Goal: Complete application form

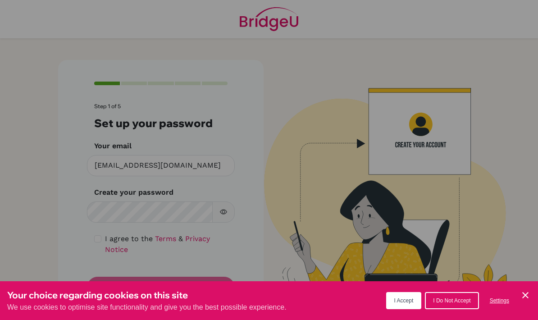
click at [414, 289] on div "Your choice regarding cookies on this site We use cookies to optimise site func…" at bounding box center [269, 300] width 538 height 39
click at [406, 293] on button "I Accept" at bounding box center [404, 300] width 36 height 17
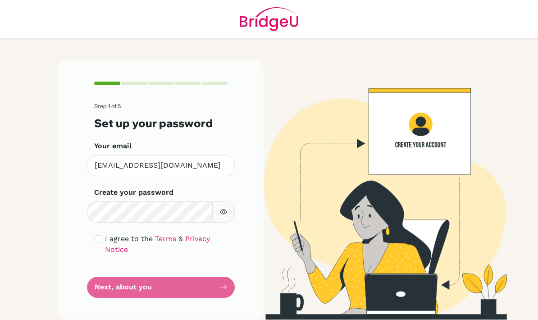
click at [222, 215] on icon "button" at bounding box center [223, 211] width 7 height 7
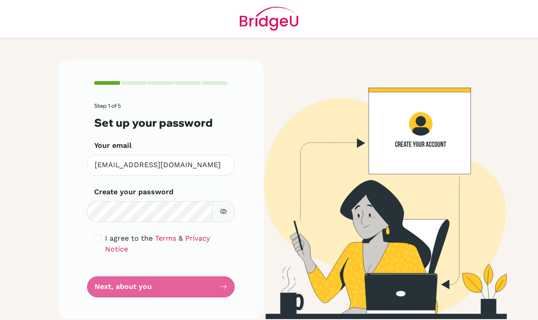
scroll to position [36, 0]
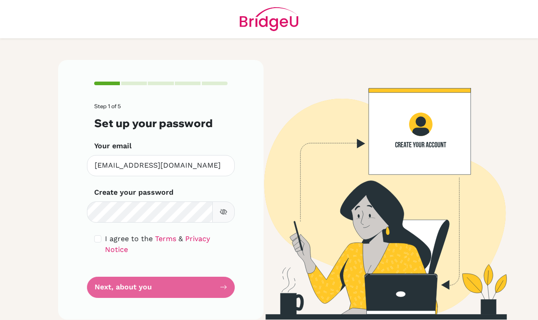
click at [108, 255] on form "Step 1 of 5 Set up your password Your email [EMAIL_ADDRESS][DOMAIN_NAME] Invali…" at bounding box center [160, 200] width 133 height 194
click at [240, 209] on div "Step 1 of 5 Set up your password Your email [EMAIL_ADDRESS][DOMAIN_NAME] Invali…" at bounding box center [160, 189] width 205 height 259
click at [141, 249] on form "Step 1 of 5 Set up your password Your email [EMAIL_ADDRESS][DOMAIN_NAME] Invali…" at bounding box center [160, 200] width 133 height 194
click at [221, 254] on form "Step 1 of 5 Set up your password Your email [EMAIL_ADDRESS][DOMAIN_NAME] Invali…" at bounding box center [160, 200] width 133 height 194
click at [122, 249] on form "Step 1 of 5 Set up your password Your email [EMAIL_ADDRESS][DOMAIN_NAME] Invali…" at bounding box center [160, 200] width 133 height 194
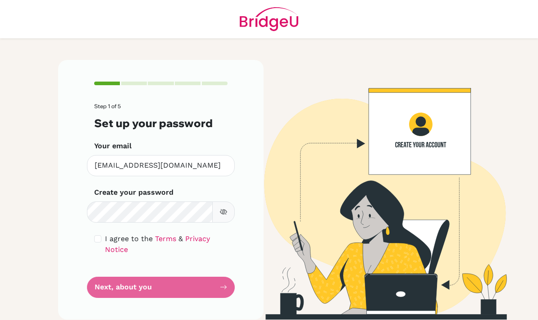
click at [224, 208] on icon "button" at bounding box center [223, 211] width 7 height 7
click at [96, 235] on input "checkbox" at bounding box center [97, 238] width 7 height 7
checkbox input "true"
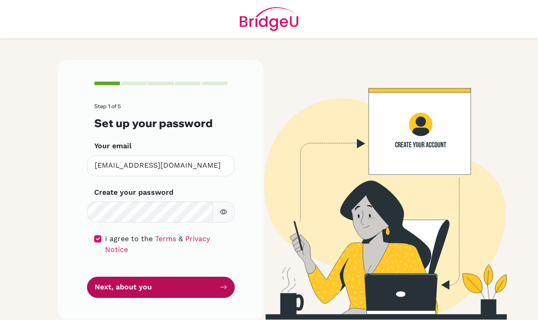
click at [120, 277] on button "Next, about you" at bounding box center [161, 287] width 148 height 21
